Goal: Task Accomplishment & Management: Use online tool/utility

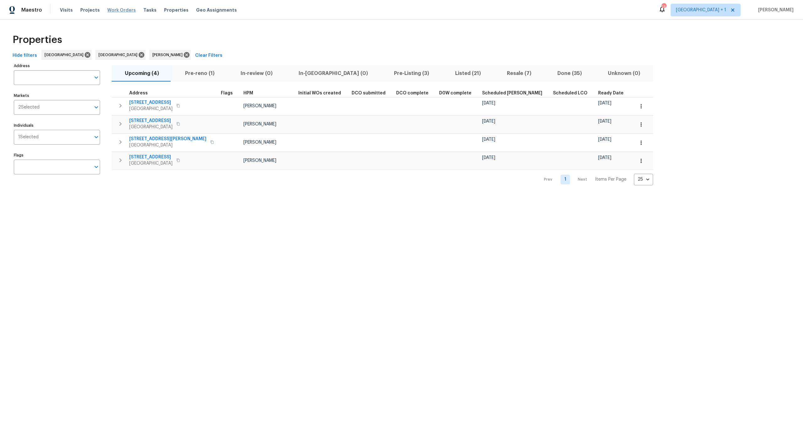
click at [121, 11] on span "Work Orders" at bounding box center [121, 10] width 29 height 6
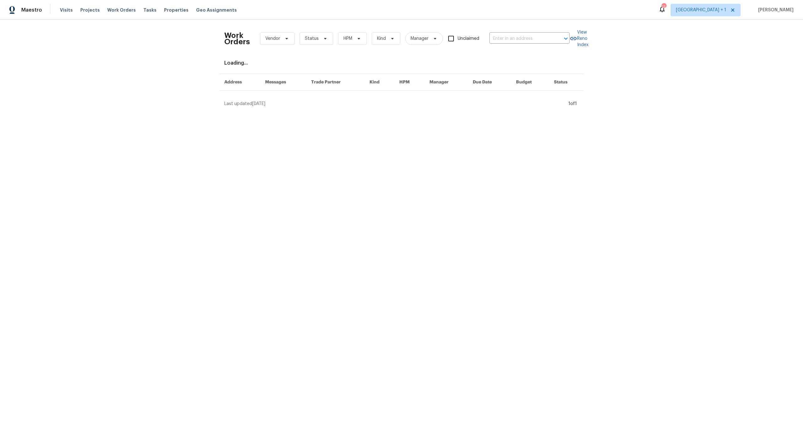
click at [523, 60] on div "Loading..." at bounding box center [401, 63] width 354 height 6
click at [519, 36] on input "text" at bounding box center [520, 39] width 63 height 10
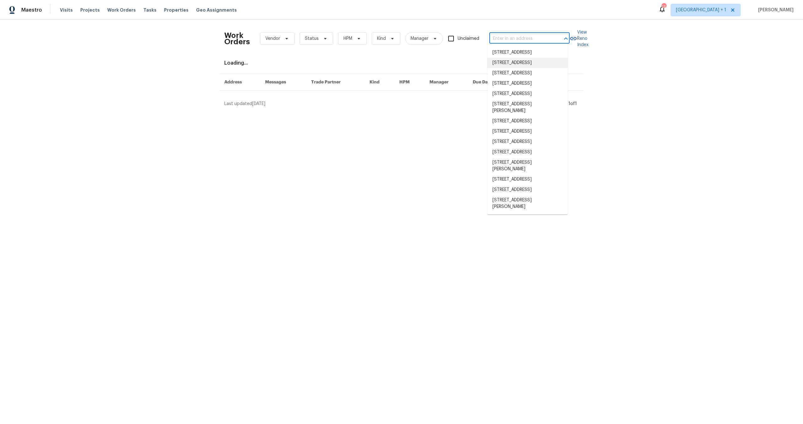
click at [378, 112] on html "Maestro Visits Projects Work Orders Tasks Properties Geo Assignments 13 [GEOGRA…" at bounding box center [401, 56] width 803 height 112
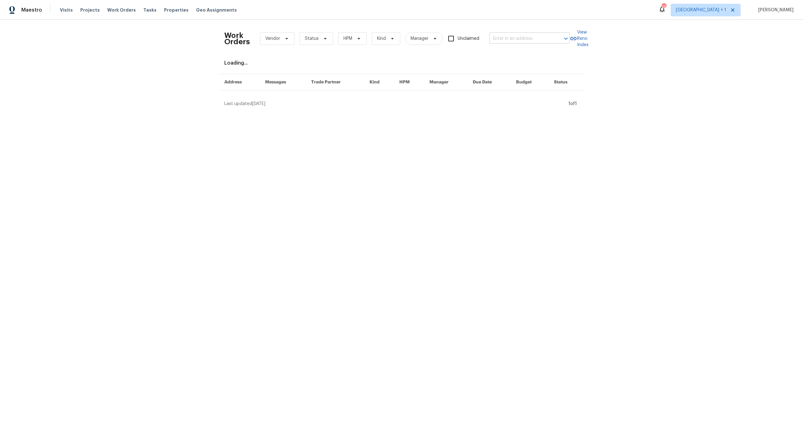
click at [504, 37] on input "text" at bounding box center [520, 39] width 63 height 10
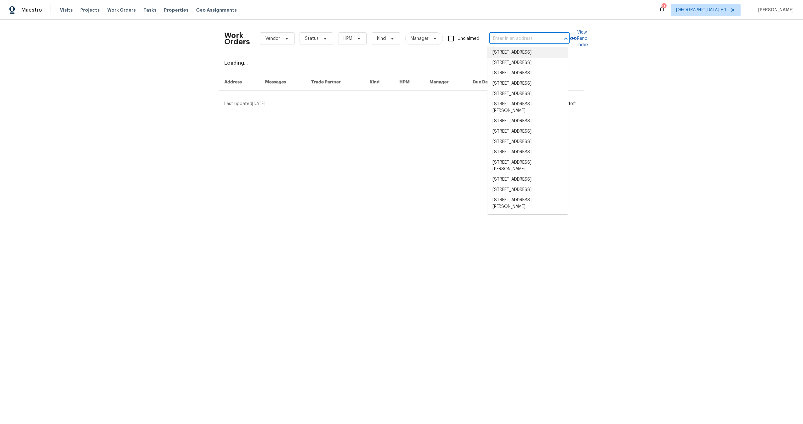
click at [392, 112] on html "Maestro Visits Projects Work Orders Tasks Properties Geo Assignments 13 [GEOGRA…" at bounding box center [401, 56] width 803 height 112
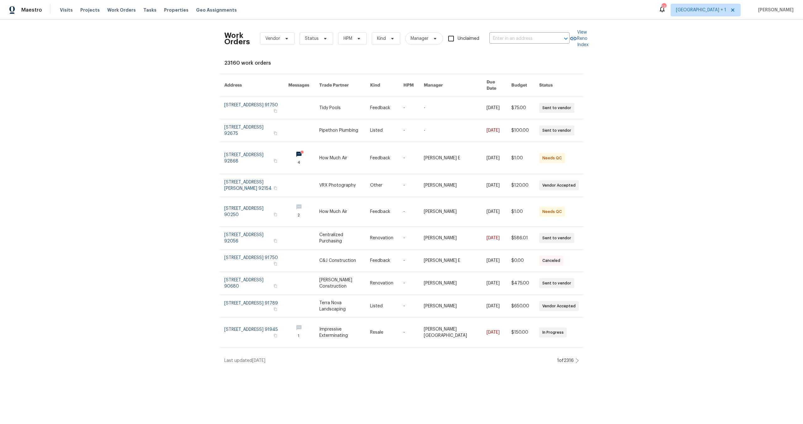
click at [369, 9] on div "Maestro Visits Projects Work Orders Tasks Properties Geo Assignments 13 [GEOGRA…" at bounding box center [401, 10] width 803 height 20
click at [118, 9] on span "Work Orders" at bounding box center [121, 10] width 29 height 6
click at [305, 41] on span "Status" at bounding box center [312, 38] width 14 height 6
click at [270, 39] on span "Vendor" at bounding box center [272, 38] width 15 height 6
click at [309, 40] on span "Status" at bounding box center [312, 38] width 14 height 6
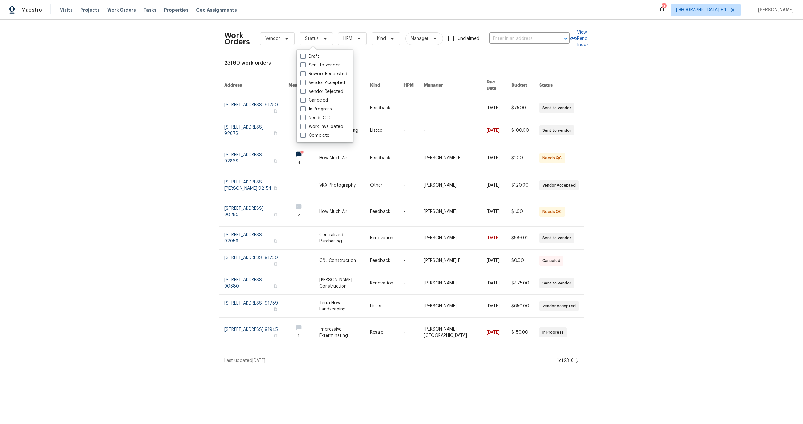
click at [341, 22] on div "Work Orders Vendor Status HPM Kind Manager Unclaimed ​ View Reno Index 23160 wo…" at bounding box center [401, 194] width 803 height 349
click at [351, 41] on span "HPM" at bounding box center [352, 38] width 29 height 13
click at [357, 23] on div "Work Orders Vendor Status HPM Kind Manager Unclaimed ​ View Reno Index 23160 wo…" at bounding box center [401, 194] width 803 height 349
click at [267, 38] on span "Vendor" at bounding box center [272, 38] width 15 height 6
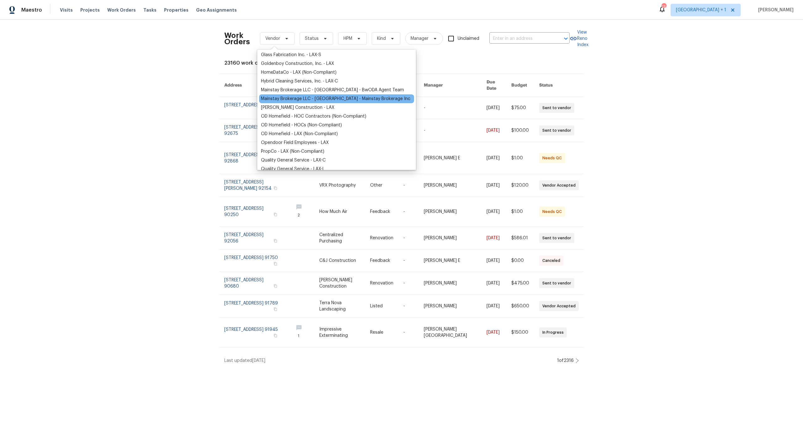
scroll to position [109, 0]
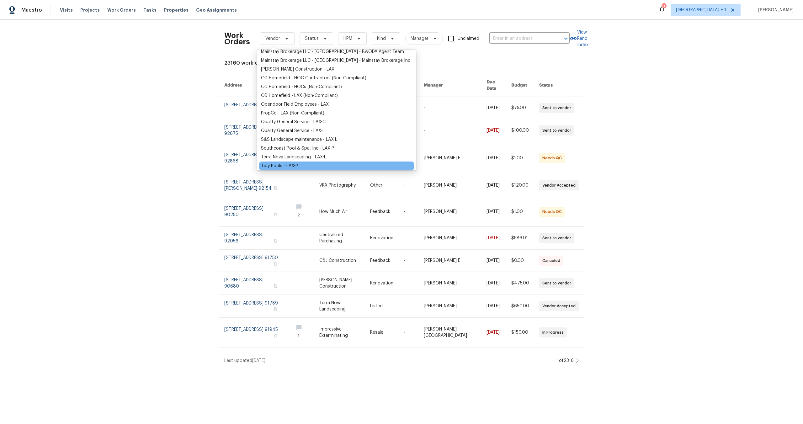
click at [274, 165] on div "Tidy Pools - LAX-P" at bounding box center [279, 166] width 37 height 6
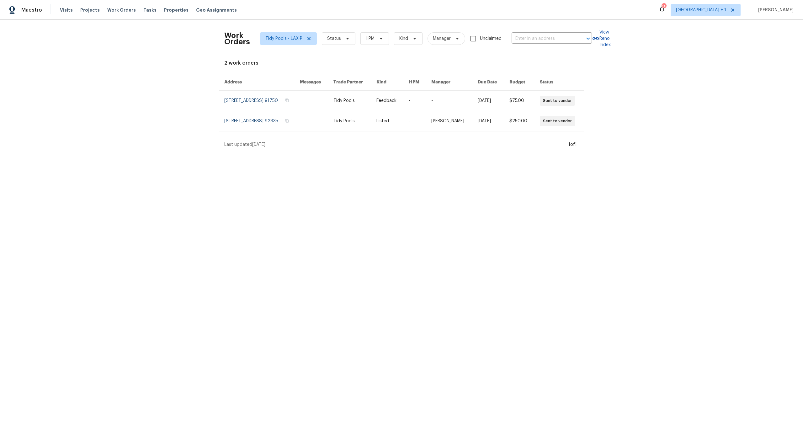
click at [302, 153] on html "Maestro Visits Projects Work Orders Tasks Properties Geo Assignments 13 [GEOGRA…" at bounding box center [401, 76] width 803 height 153
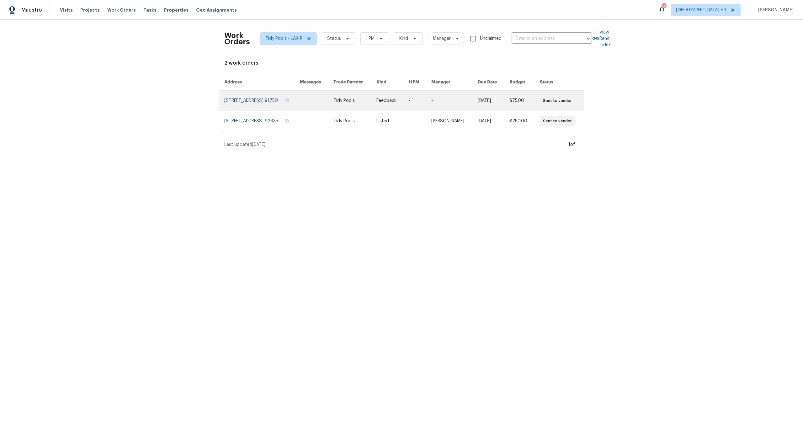
click at [325, 100] on link at bounding box center [317, 101] width 34 height 20
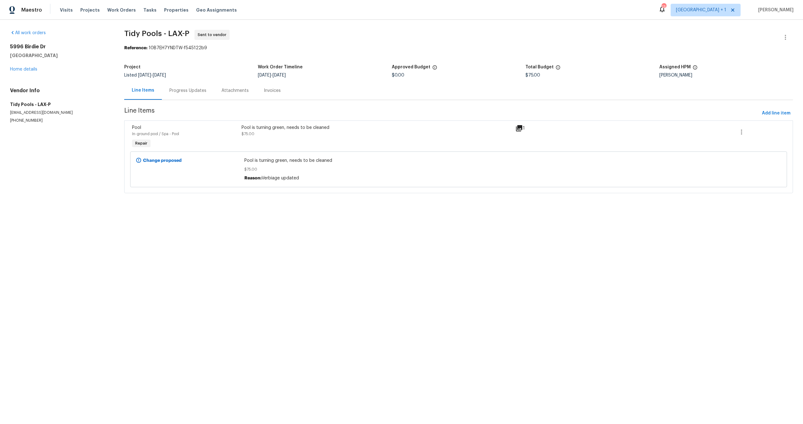
click at [314, 38] on span "Tidy Pools - LAX-P Sent to vendor" at bounding box center [450, 37] width 653 height 15
click at [257, 49] on div "Reference: 10B7EH7YNDTW-f545122b9" at bounding box center [458, 48] width 669 height 6
click at [16, 70] on link "Home details" at bounding box center [23, 69] width 27 height 4
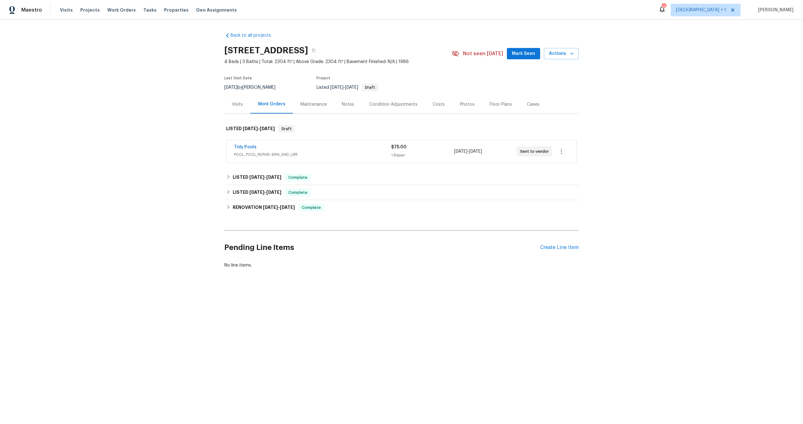
click at [527, 83] on section "[STREET_ADDRESS] 4 Beds | 3 Baths | Total: 2304 ft² | Above Grade: 2304 ft² | B…" at bounding box center [401, 68] width 354 height 53
click at [418, 64] on span "4 Beds | 3 Baths | Total: 2304 ft² | Above Grade: 2304 ft² | Basement Finished:…" at bounding box center [337, 62] width 227 height 6
click at [98, 88] on div "Back to all projects [STREET_ADDRESS] 4 Beds | 3 Baths | Total: 2304 ft² | Abov…" at bounding box center [401, 165] width 803 height 291
drag, startPoint x: 113, startPoint y: 157, endPoint x: 208, endPoint y: 76, distance: 125.0
click at [113, 156] on div "Back to all projects [STREET_ADDRESS] 4 Beds | 3 Baths | Total: 2304 ft² | Abov…" at bounding box center [401, 165] width 803 height 291
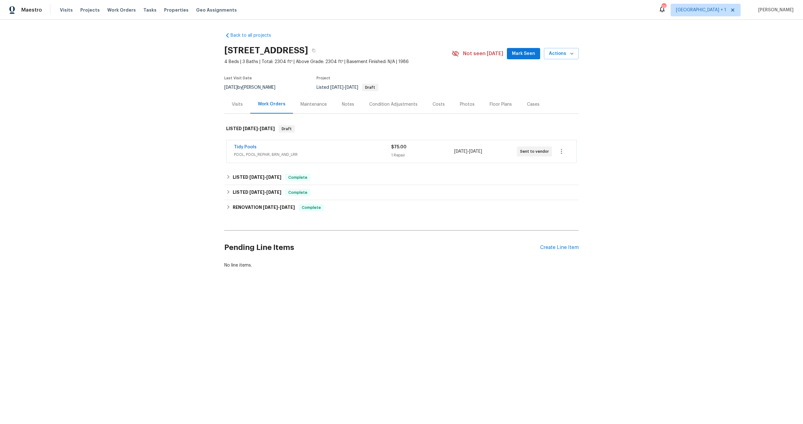
click at [417, 41] on div "Back to all projects [STREET_ADDRESS] 4 Beds | 3 Baths | Total: 2304 ft² | Abov…" at bounding box center [401, 150] width 354 height 246
drag, startPoint x: 134, startPoint y: 78, endPoint x: 102, endPoint y: 14, distance: 71.1
click at [134, 78] on div "Back to all projects [STREET_ADDRESS] 4 Beds | 3 Baths | Total: 2304 ft² | Abov…" at bounding box center [401, 165] width 803 height 291
